Goal: Information Seeking & Learning: Learn about a topic

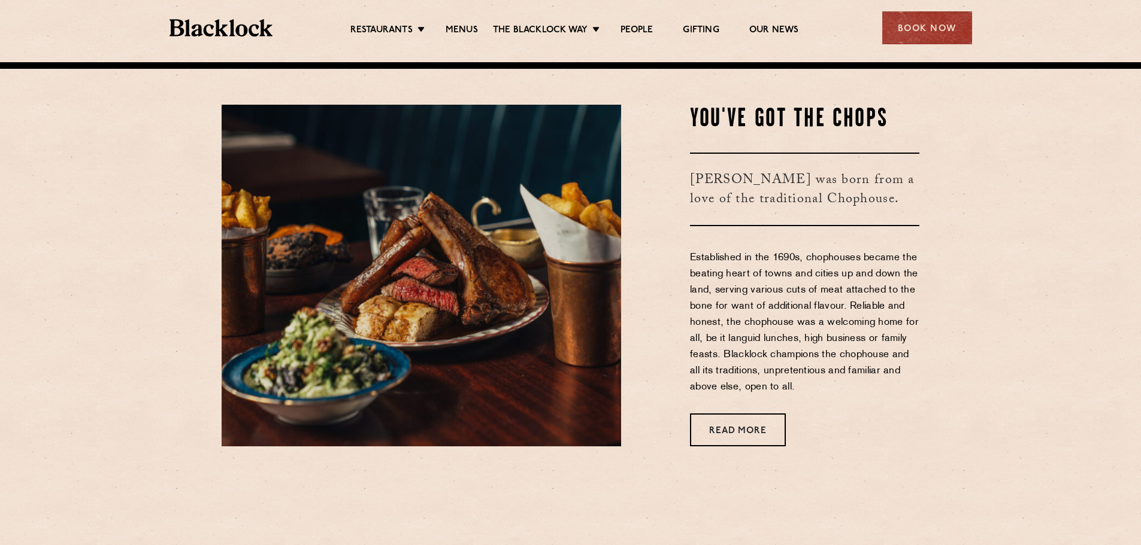
scroll to position [479, 0]
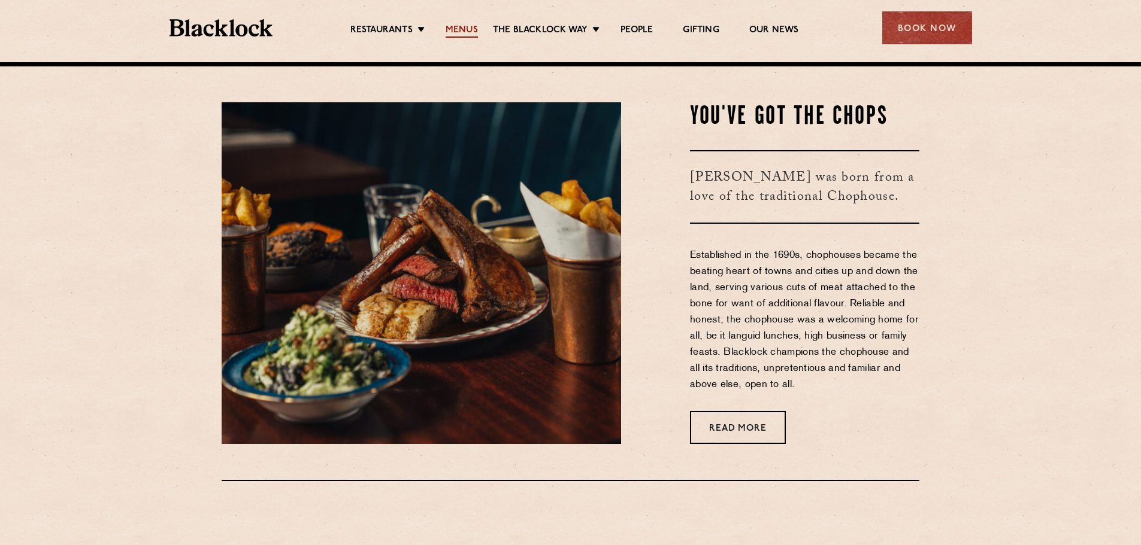
click at [462, 29] on link "Menus" at bounding box center [461, 31] width 32 height 13
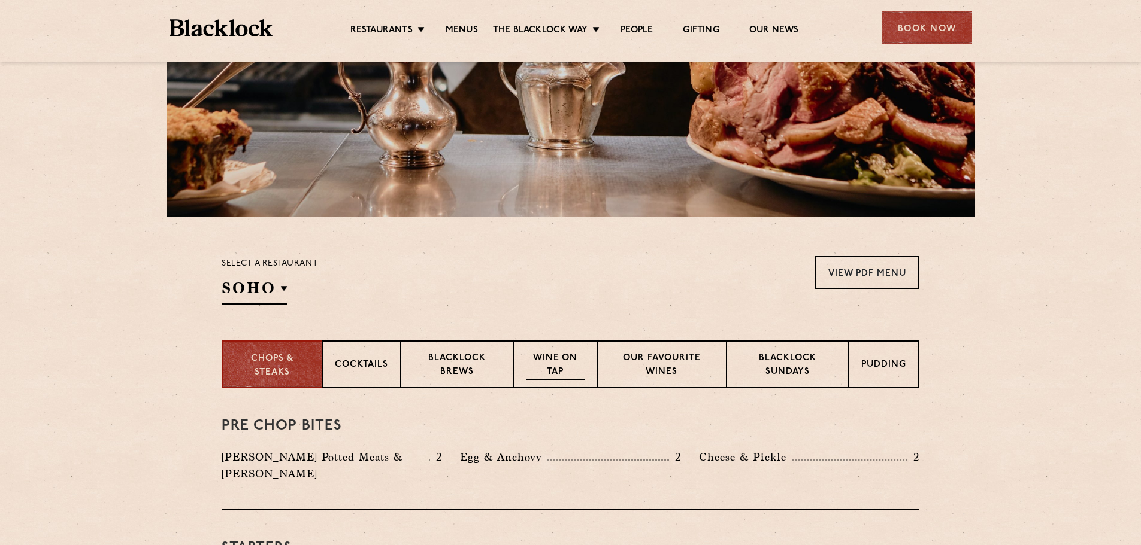
scroll to position [299, 0]
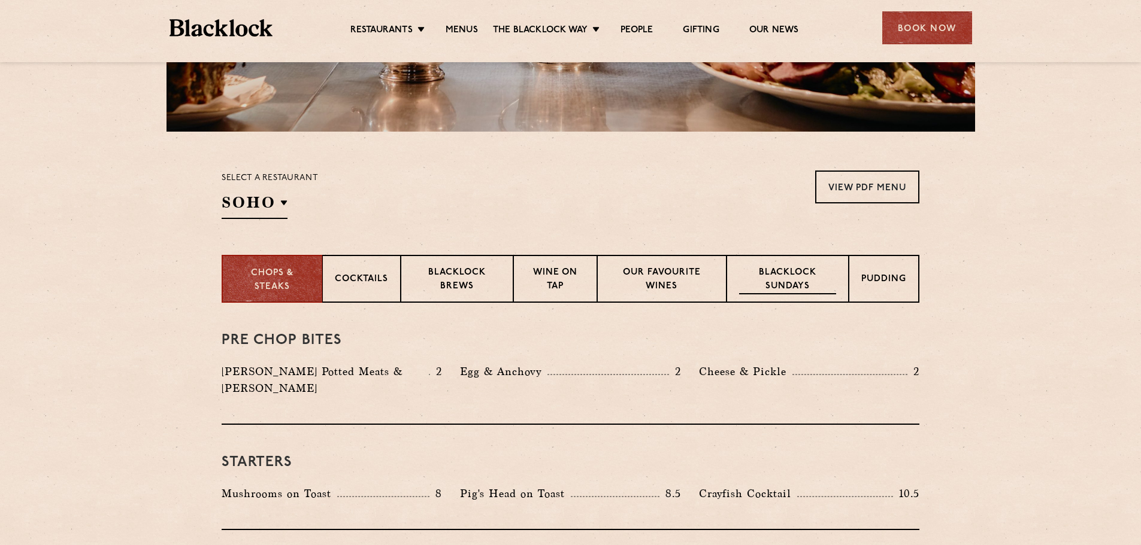
click at [775, 280] on p "Blacklock Sundays" at bounding box center [787, 280] width 97 height 28
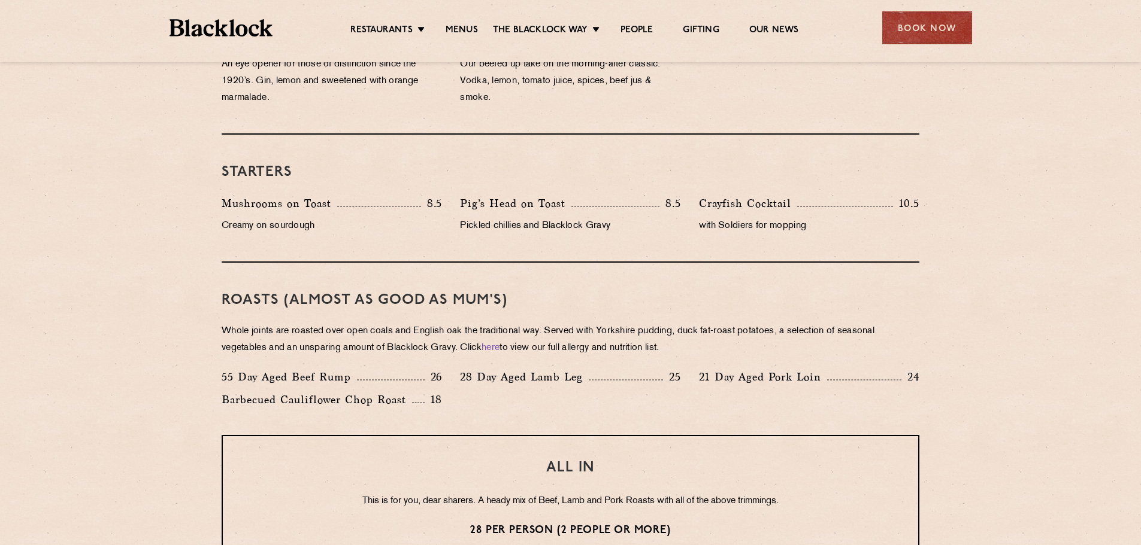
scroll to position [659, 0]
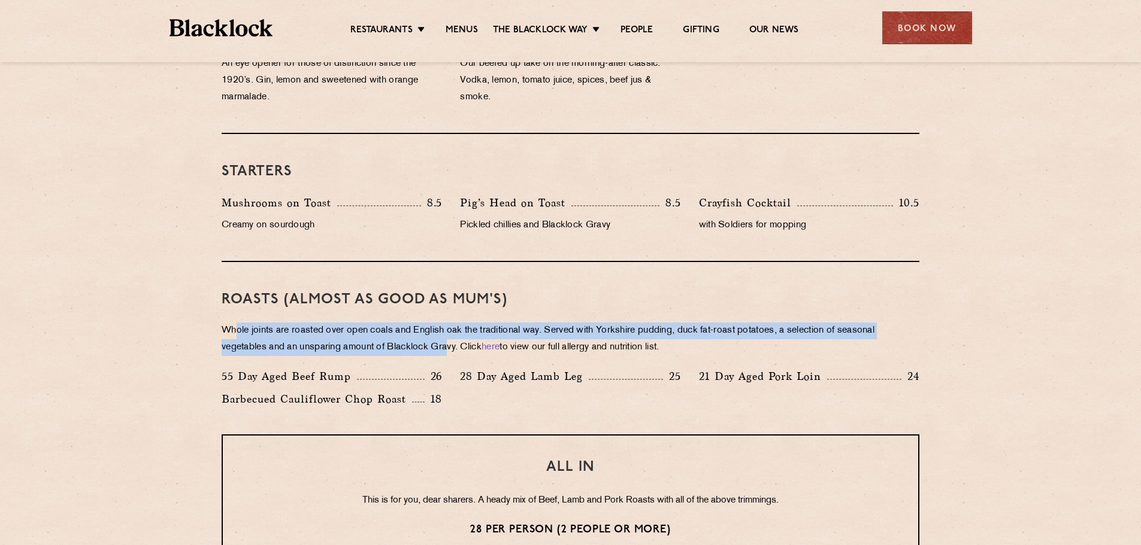
drag, startPoint x: 235, startPoint y: 332, endPoint x: 450, endPoint y: 345, distance: 214.7
click at [450, 345] on p "Whole joints are roasted over open coals and English oak the traditional way. S…" at bounding box center [571, 340] width 698 height 34
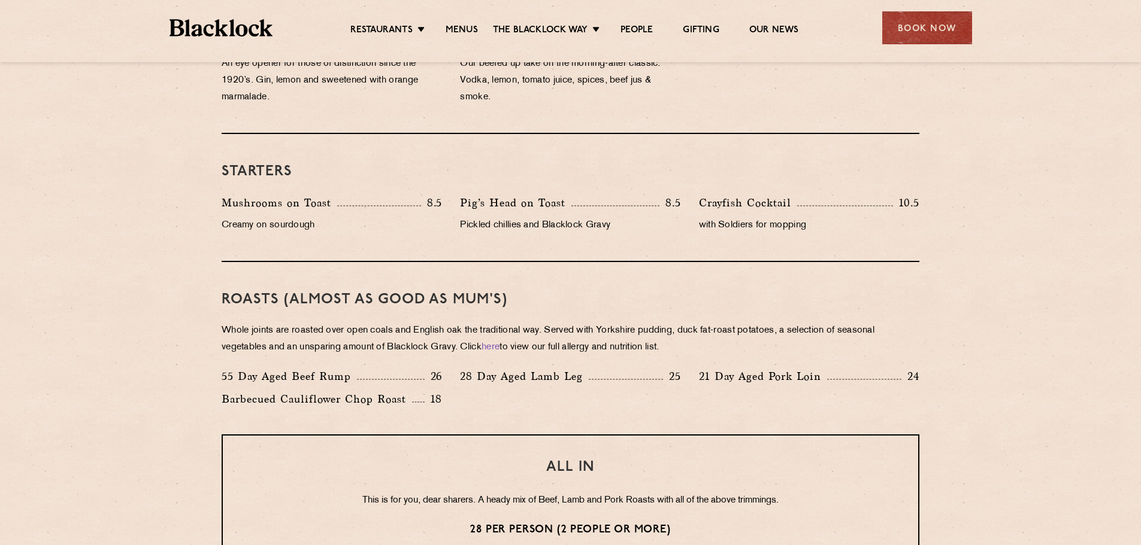
scroll to position [898, 0]
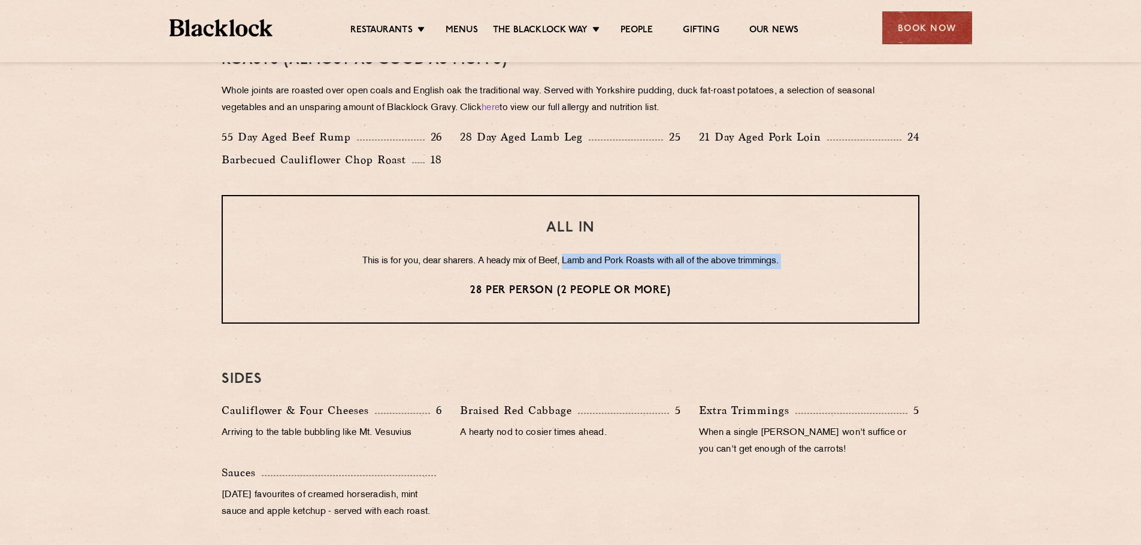
drag, startPoint x: 392, startPoint y: 269, endPoint x: 563, endPoint y: 259, distance: 172.2
click at [563, 259] on div "ALL IN This is for you, dear sharers. A heady mix of Beef, Lamb and Pork Roasts…" at bounding box center [571, 259] width 698 height 129
click at [563, 259] on p "This is for you, dear sharers. A heady mix of Beef, Lamb and Pork Roasts with a…" at bounding box center [570, 262] width 647 height 16
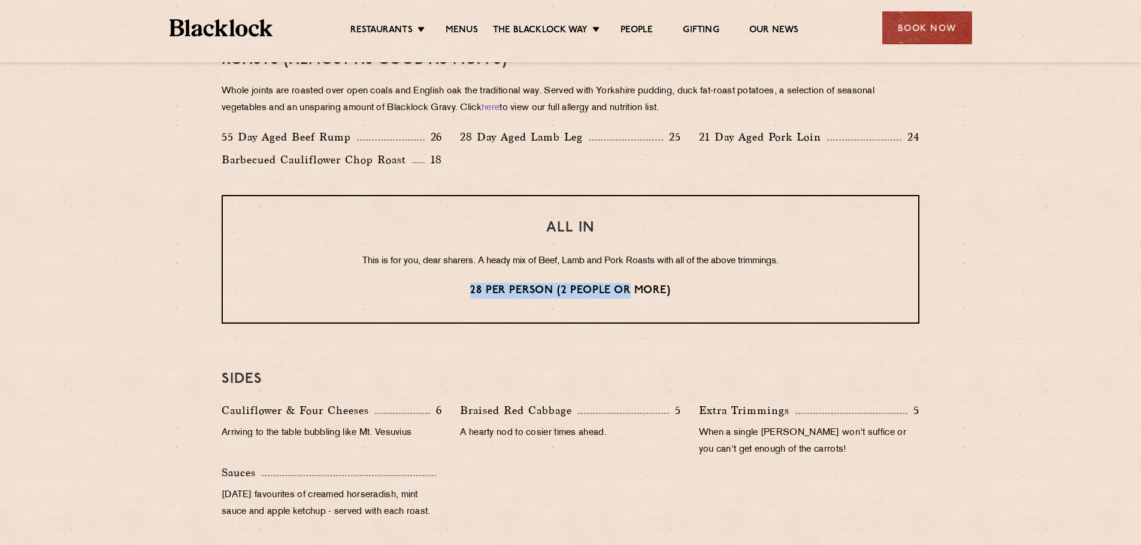
drag, startPoint x: 466, startPoint y: 288, endPoint x: 631, endPoint y: 289, distance: 164.7
click at [631, 289] on p "28 per person (2 people or more)" at bounding box center [570, 291] width 647 height 16
drag, startPoint x: 426, startPoint y: 303, endPoint x: 636, endPoint y: 298, distance: 210.8
click at [636, 298] on div "ALL IN This is for you, dear sharers. A heady mix of Beef, Lamb and Pork Roasts…" at bounding box center [571, 259] width 698 height 129
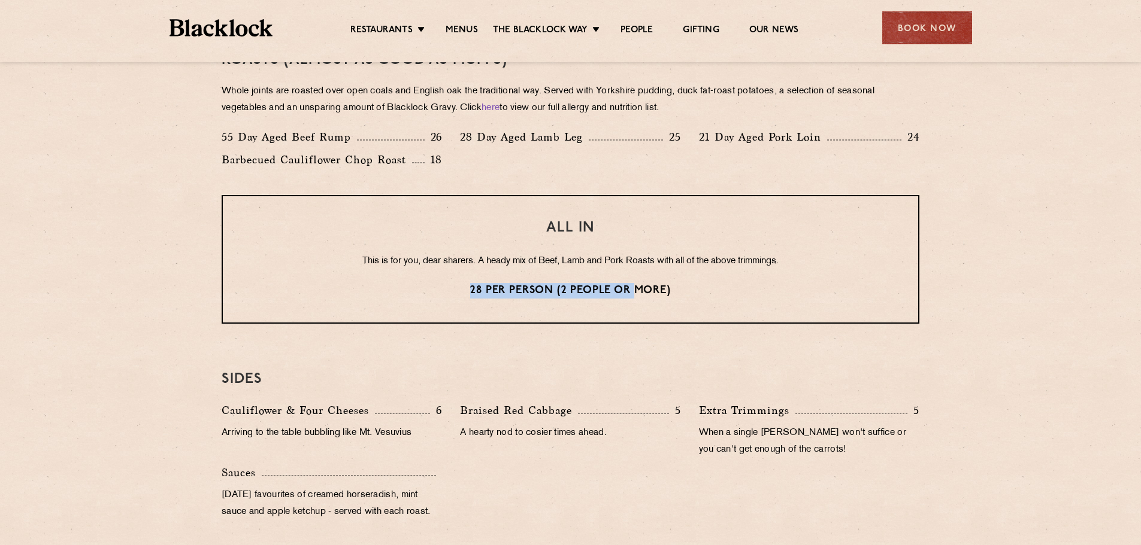
click at [626, 302] on div "ALL IN This is for you, dear sharers. A heady mix of Beef, Lamb and Pork Roasts…" at bounding box center [571, 259] width 698 height 129
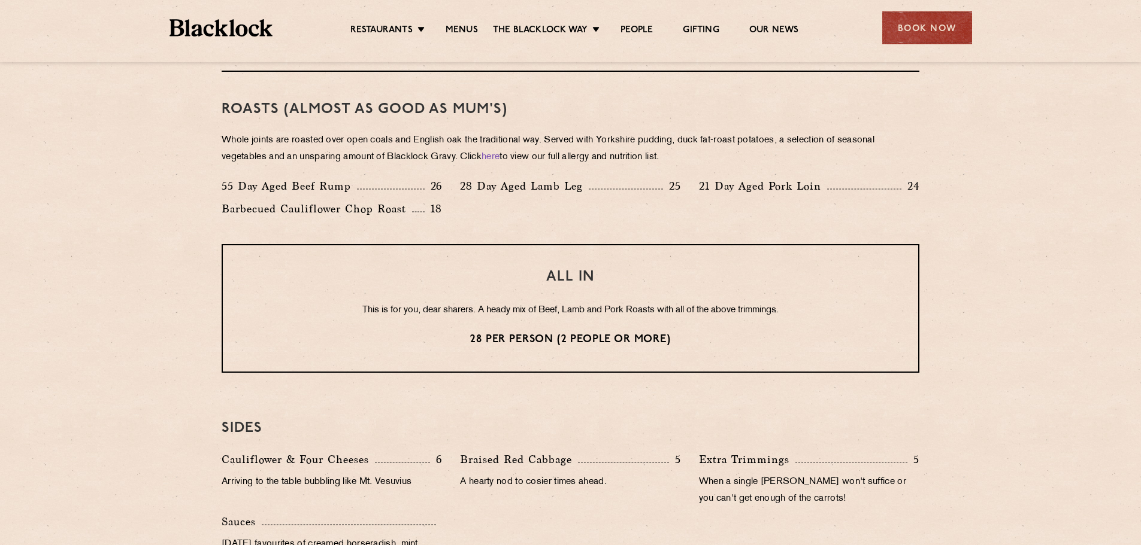
scroll to position [778, 0]
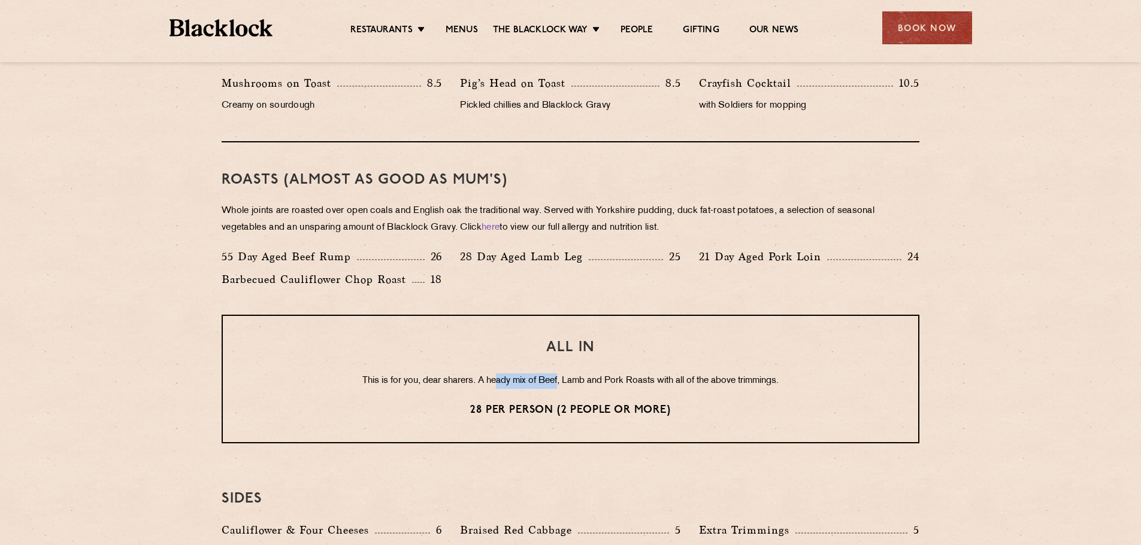
drag, startPoint x: 494, startPoint y: 387, endPoint x: 556, endPoint y: 380, distance: 62.7
click at [556, 380] on p "This is for you, dear sharers. A heady mix of Beef, Lamb and Pork Roasts with a…" at bounding box center [570, 382] width 647 height 16
click at [494, 228] on link "here" at bounding box center [490, 227] width 18 height 9
